Goal: Task Accomplishment & Management: Manage account settings

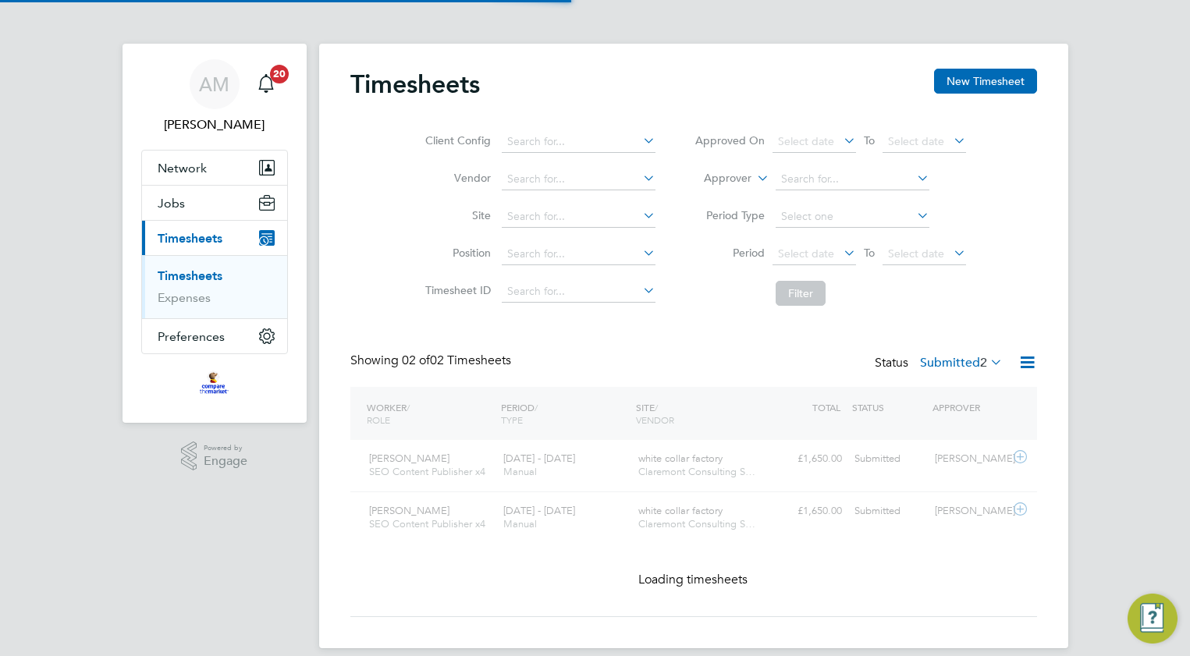
scroll to position [40, 136]
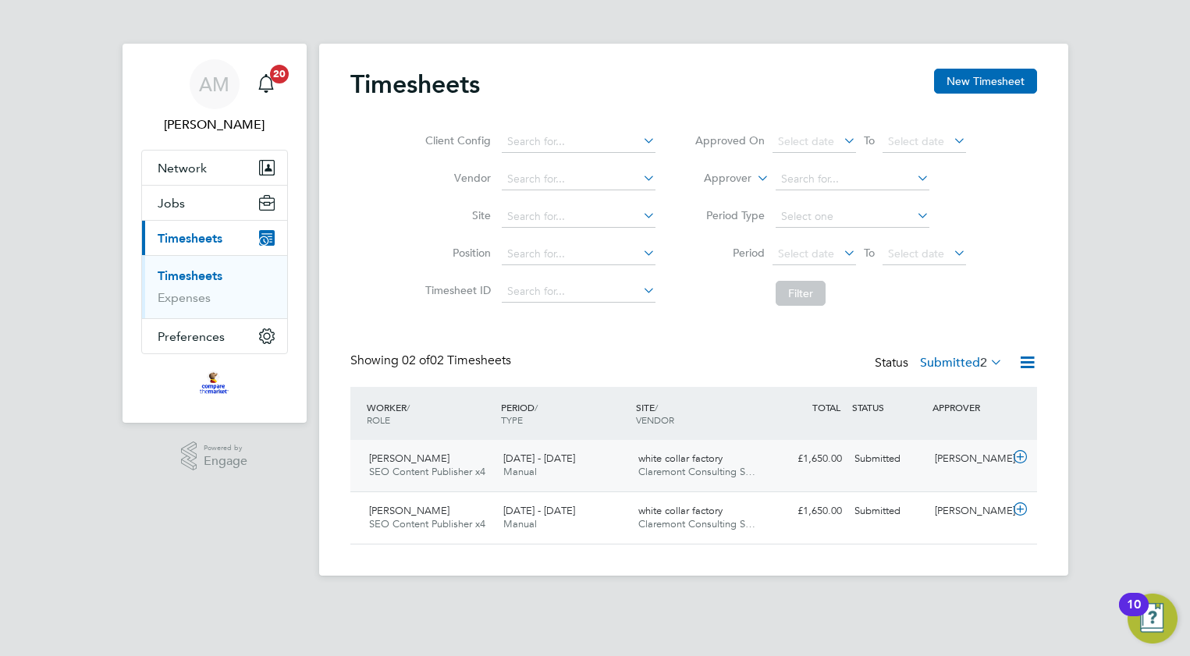
click at [1022, 472] on div "Olukayode Afolabi SEO Content Publisher x4 4 - 10 Aug 2025 4 - 10 Aug 2025 Manu…" at bounding box center [693, 466] width 687 height 52
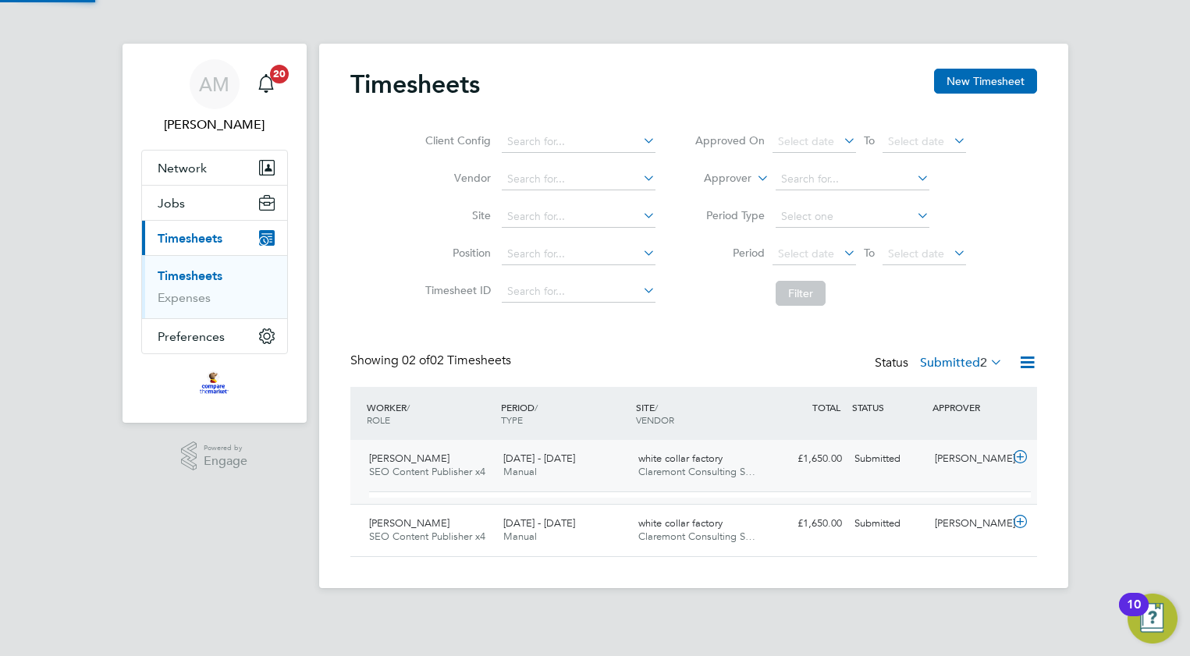
scroll to position [27, 152]
click at [1018, 464] on icon at bounding box center [1021, 457] width 20 height 12
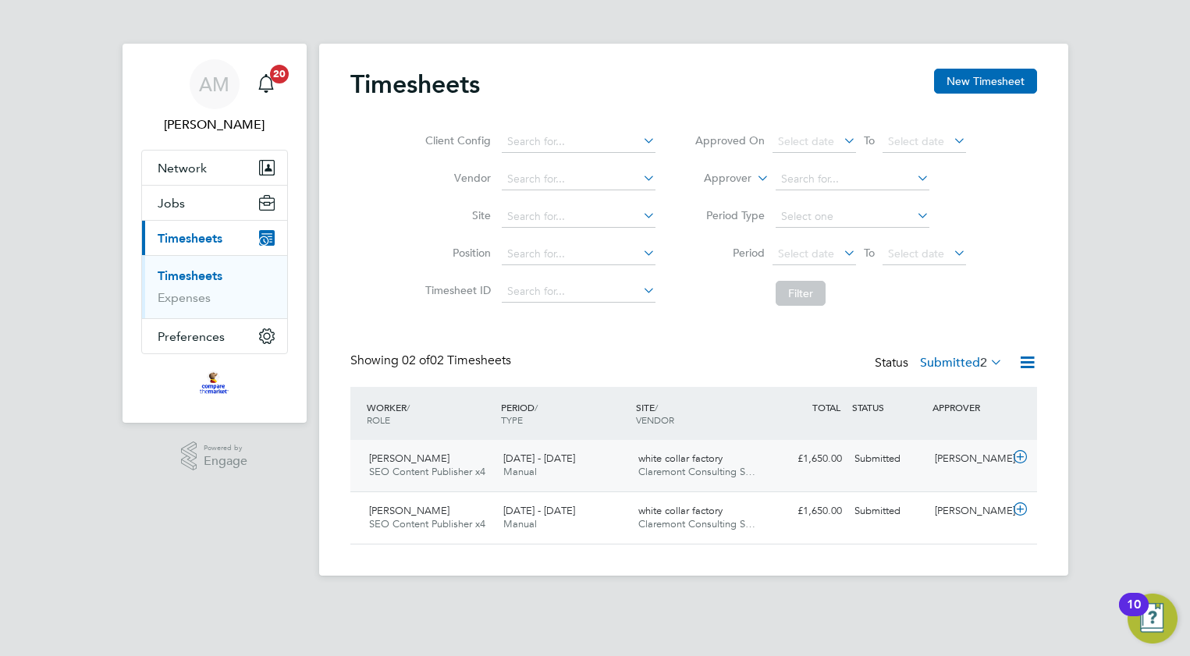
click at [997, 456] on div "[PERSON_NAME]" at bounding box center [969, 459] width 81 height 26
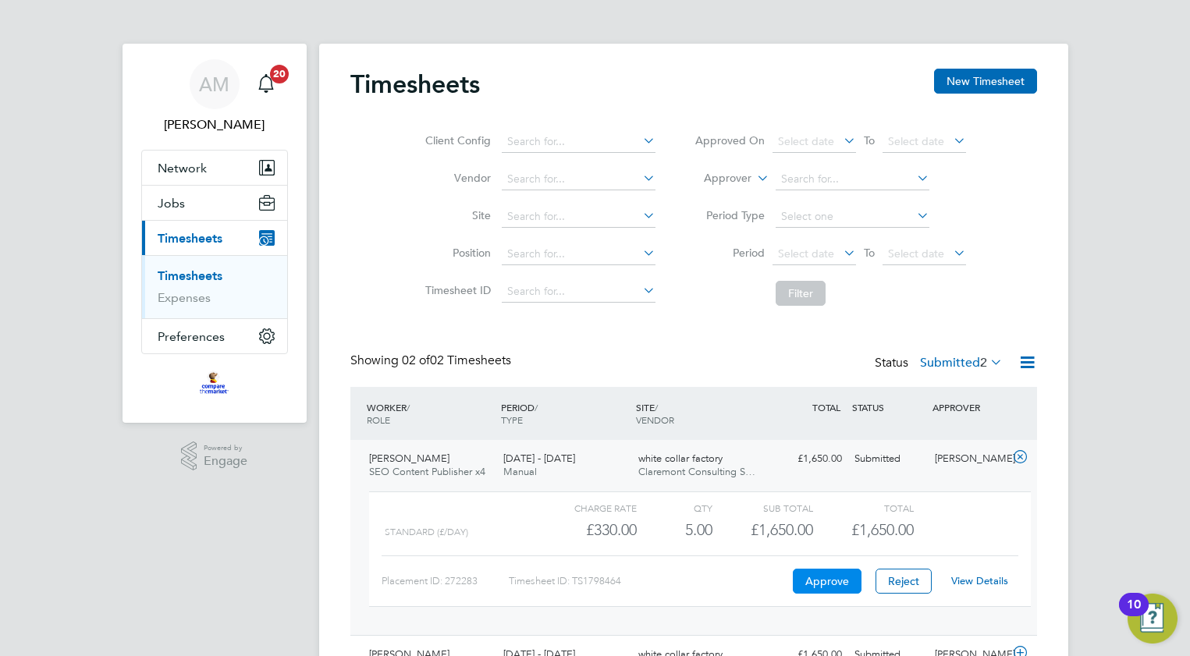
click at [814, 578] on button "Approve" at bounding box center [827, 581] width 69 height 25
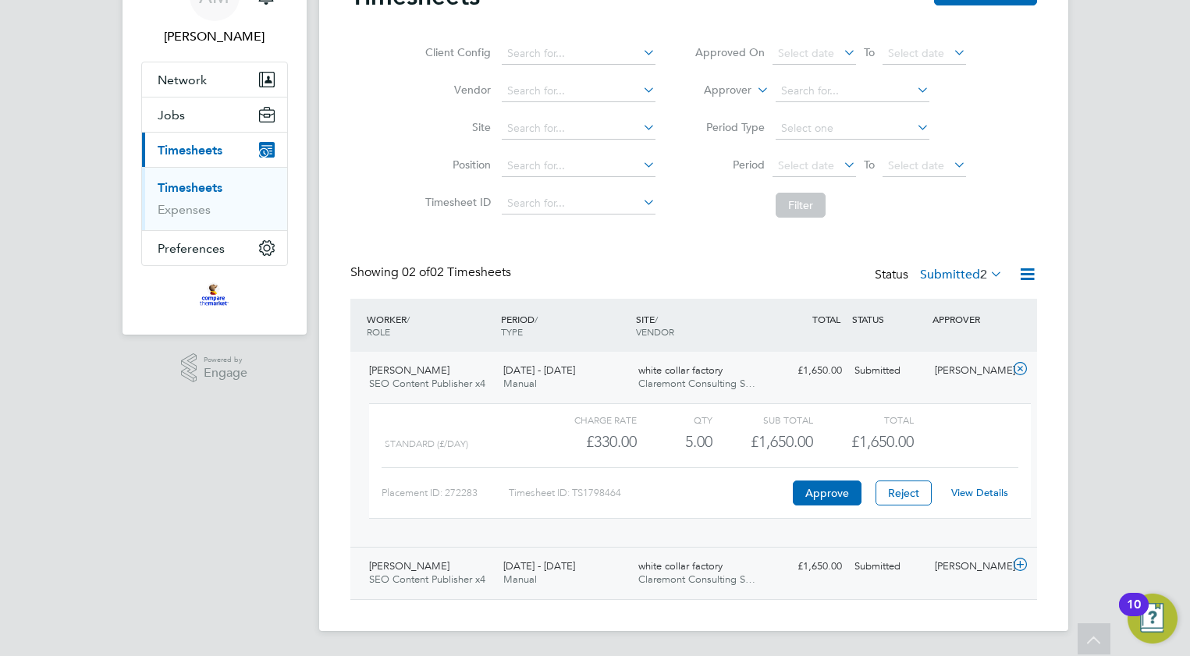
click at [1013, 563] on icon at bounding box center [1021, 565] width 20 height 12
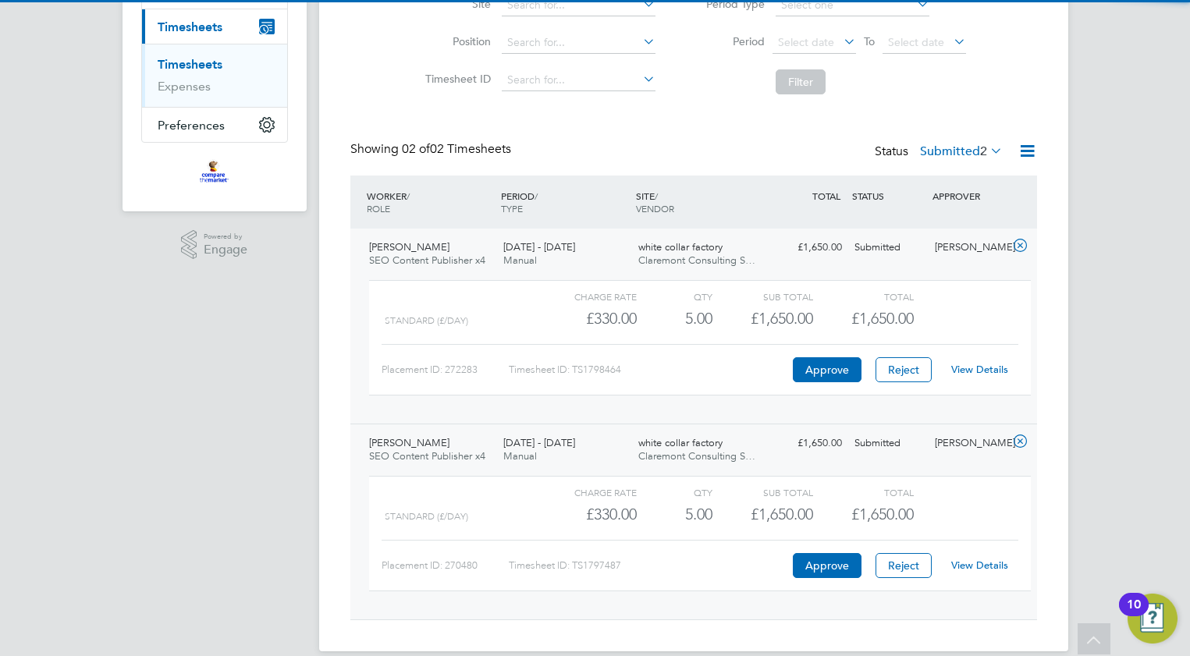
scroll to position [232, 0]
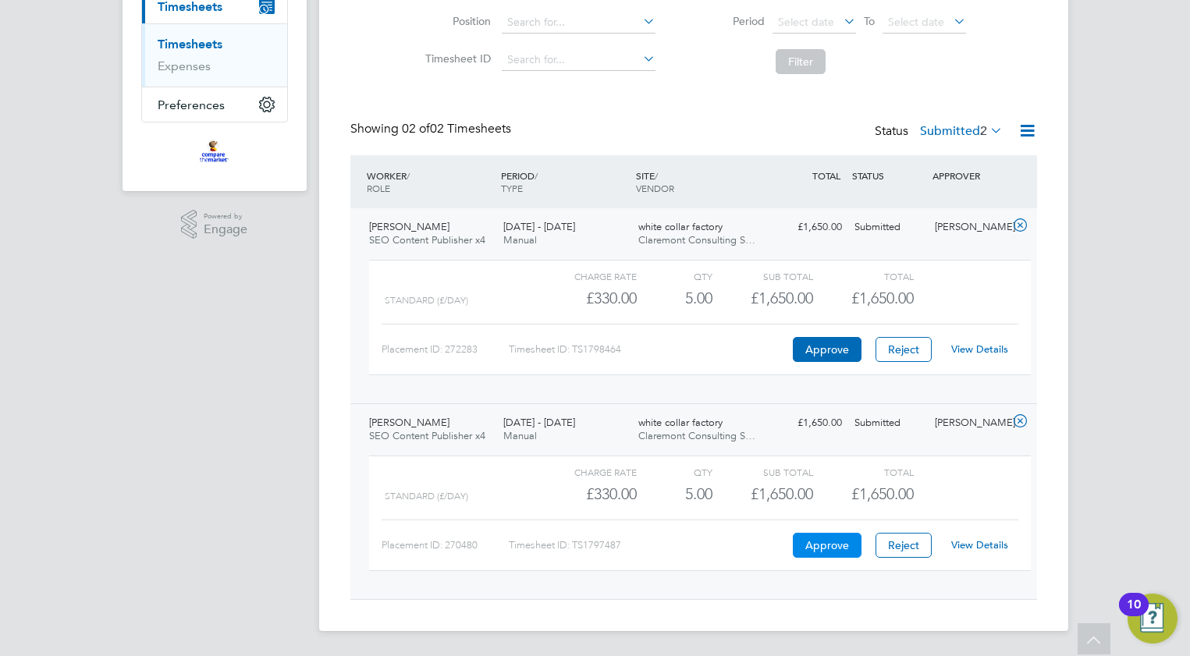
click at [816, 549] on button "Approve" at bounding box center [827, 545] width 69 height 25
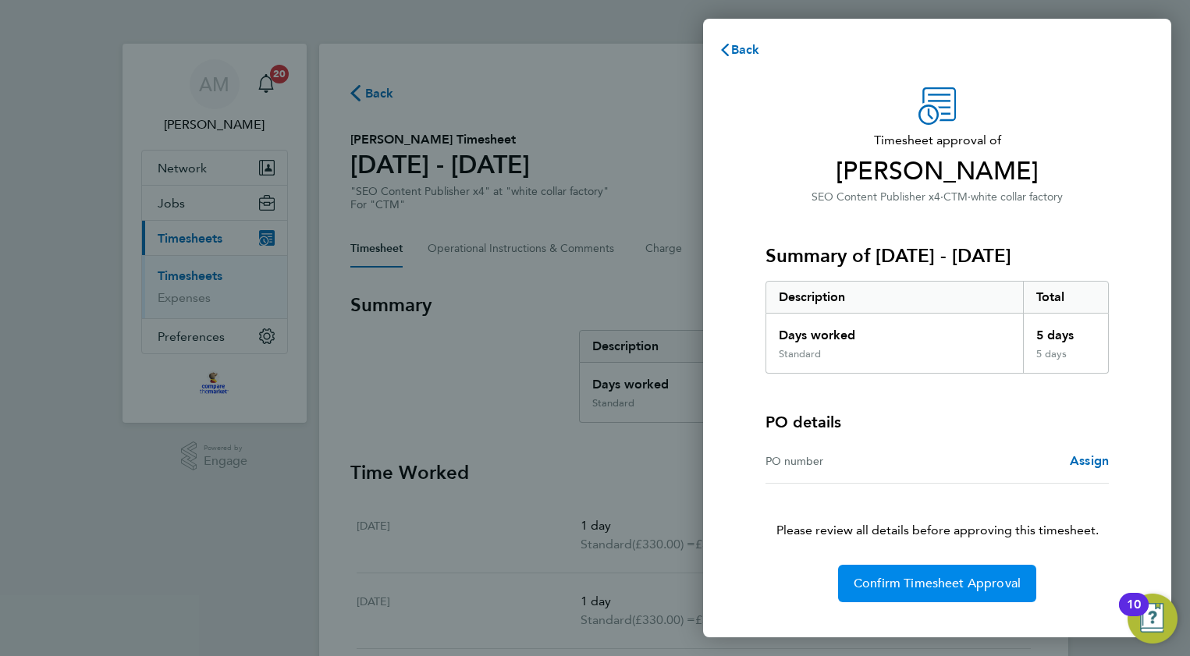
click at [875, 576] on span "Confirm Timesheet Approval" at bounding box center [937, 584] width 167 height 16
click at [918, 592] on button "Confirm Timesheet Approval" at bounding box center [937, 583] width 198 height 37
